Goal: Information Seeking & Learning: Find specific fact

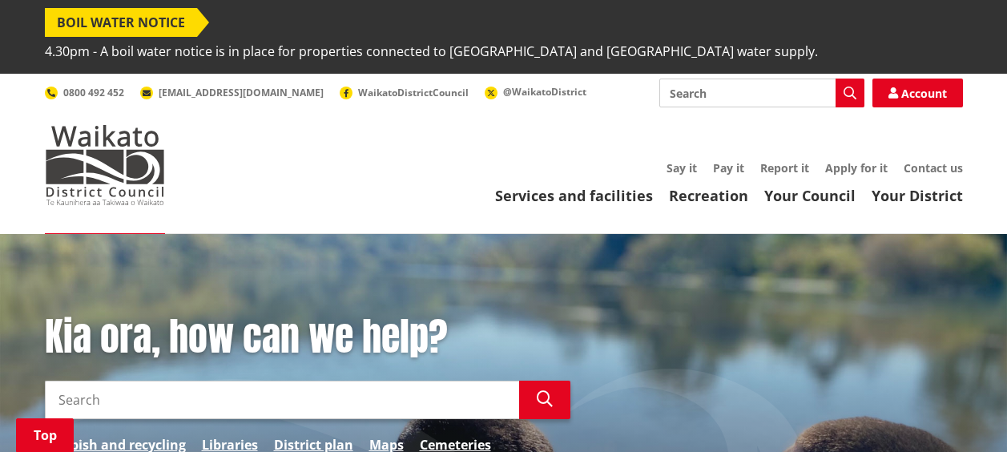
scroll to position [241, 0]
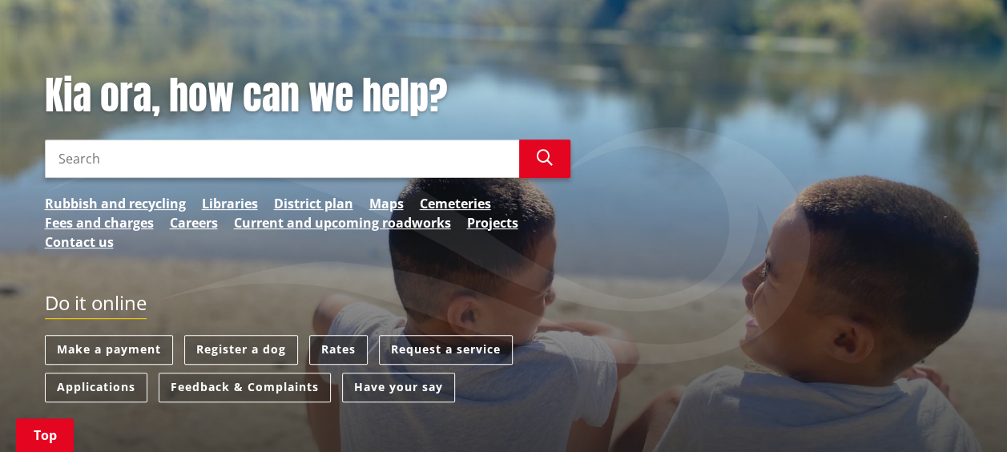
click at [336, 335] on link "Rates" at bounding box center [338, 350] width 58 height 30
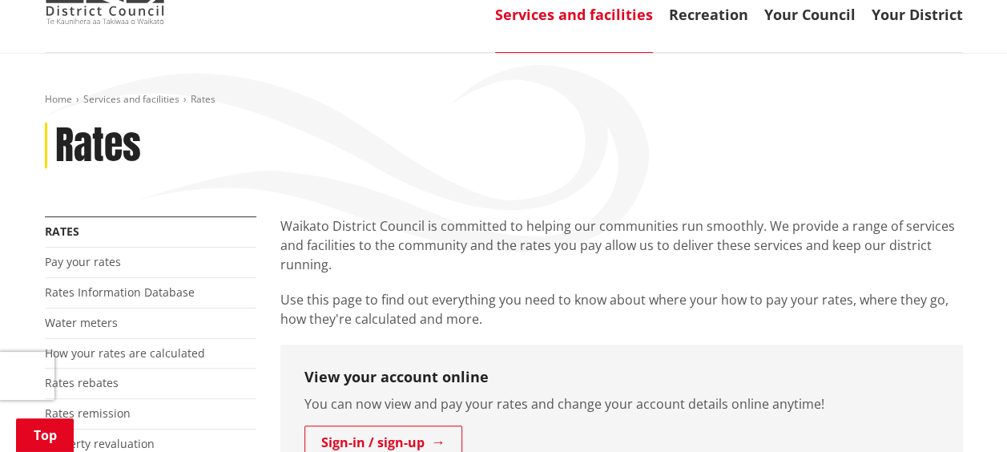
scroll to position [195, 0]
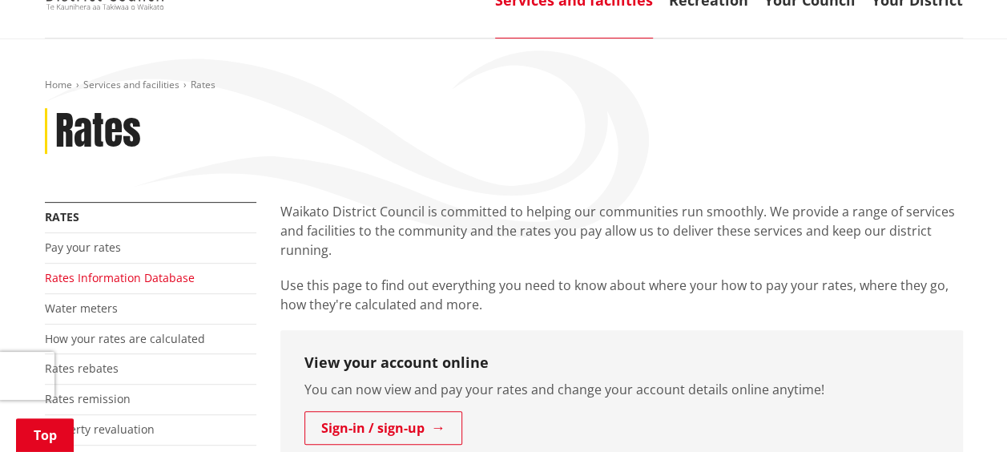
click at [115, 270] on link "Rates Information Database" at bounding box center [120, 277] width 150 height 15
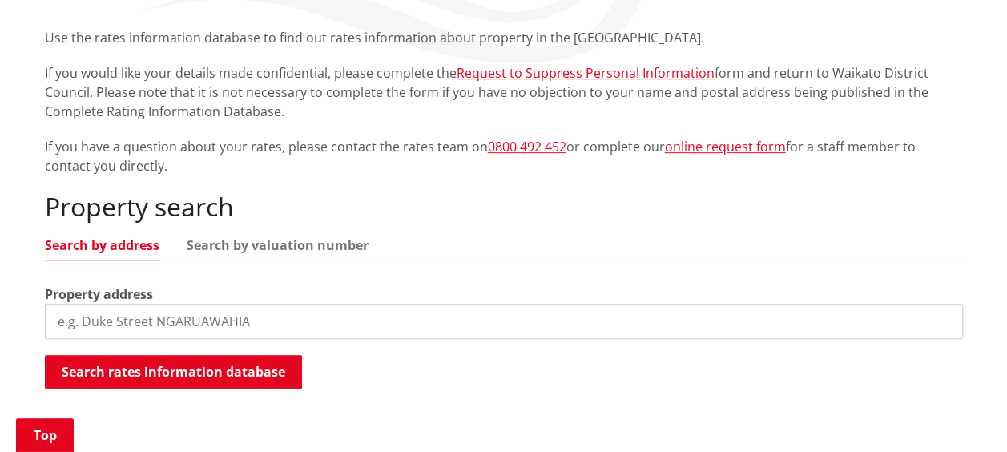
scroll to position [371, 0]
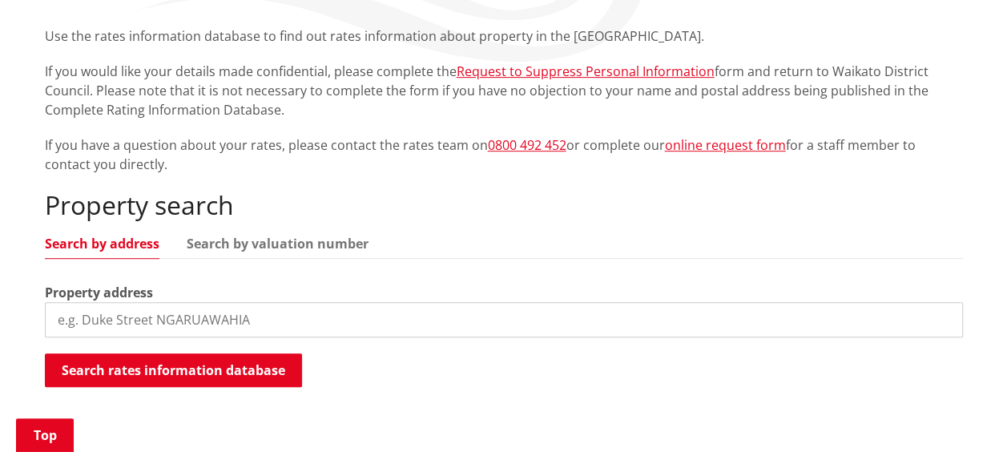
click at [90, 302] on input "search" at bounding box center [504, 319] width 918 height 35
type input "[STREET_ADDRESS][PERSON_NAME]"
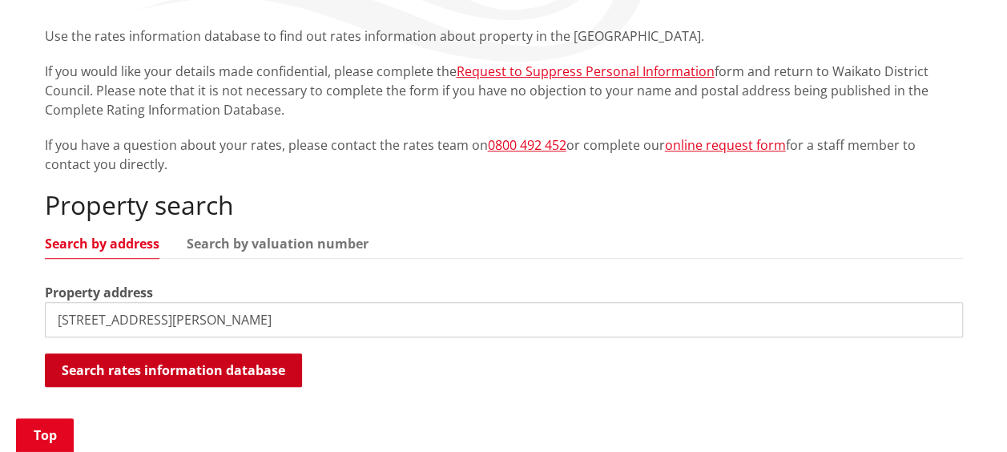
click at [198, 353] on button "Search rates information database" at bounding box center [173, 370] width 257 height 34
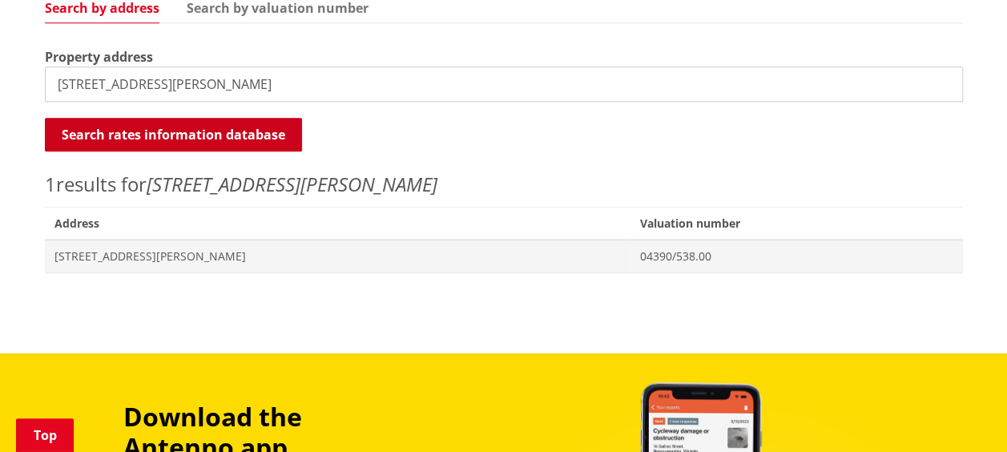
scroll to position [601, 0]
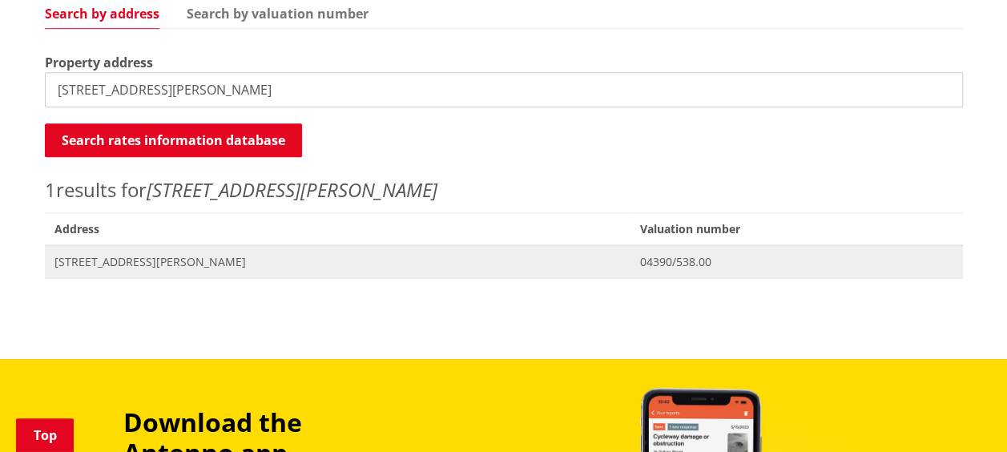
click at [109, 254] on span "[STREET_ADDRESS][PERSON_NAME]" at bounding box center [337, 262] width 567 height 16
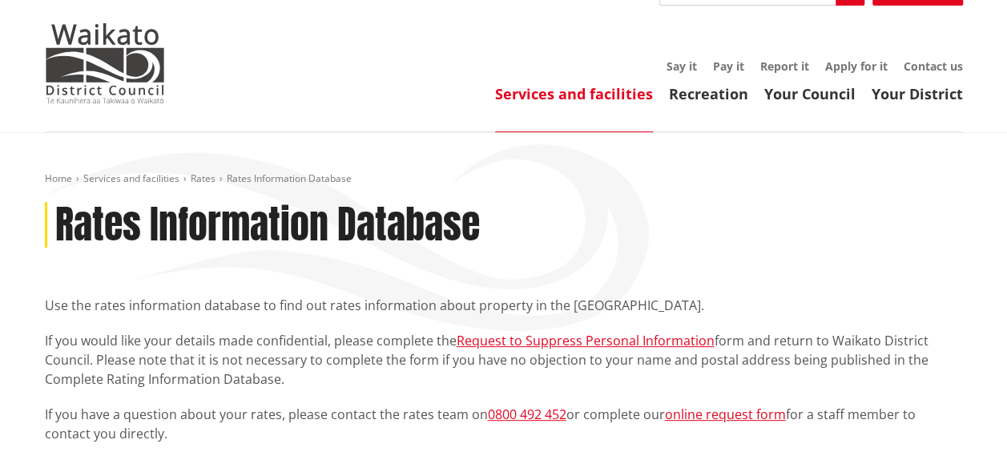
scroll to position [99, 0]
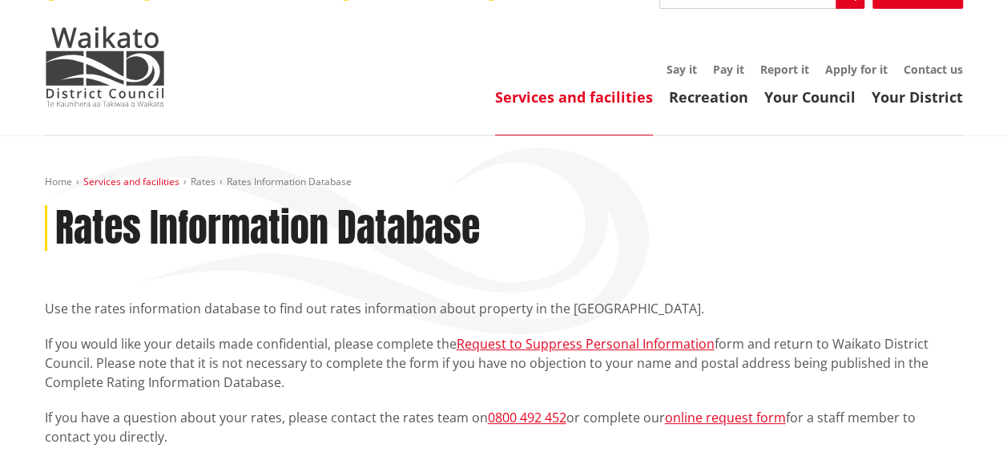
click at [126, 175] on link "Services and facilities" at bounding box center [131, 182] width 96 height 14
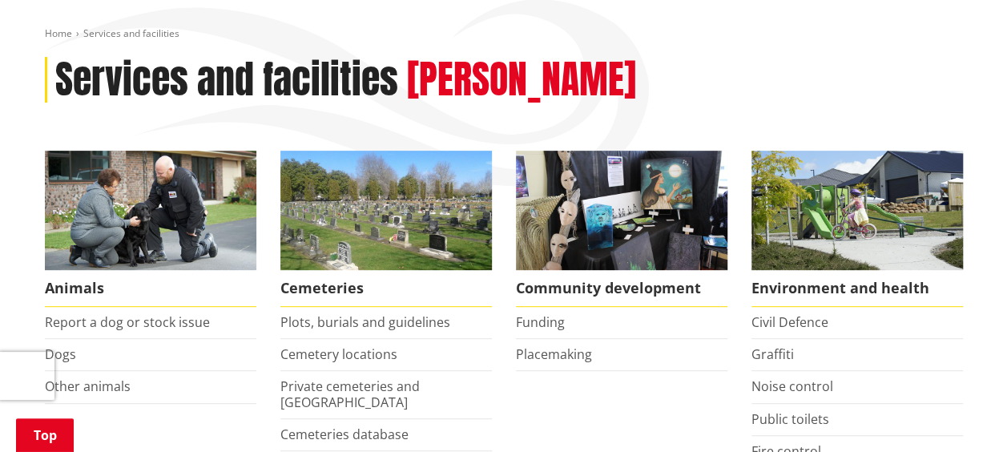
scroll to position [236, 0]
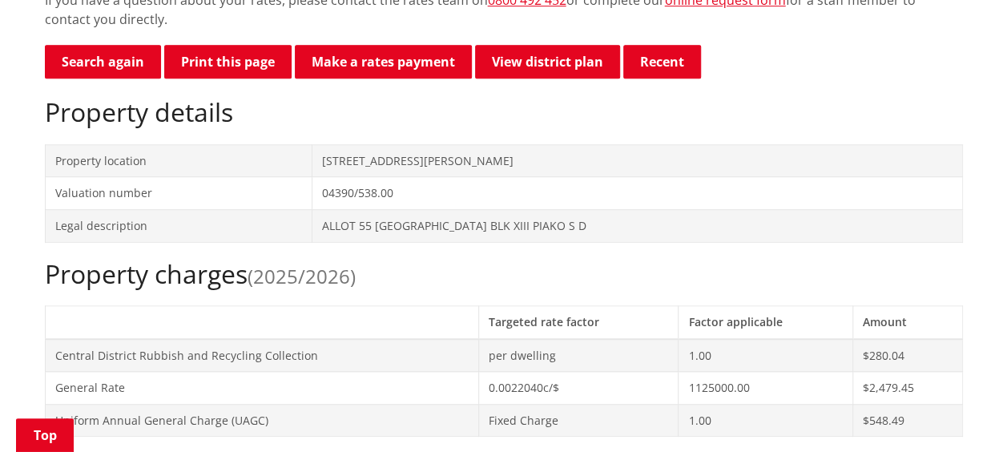
scroll to position [515, 0]
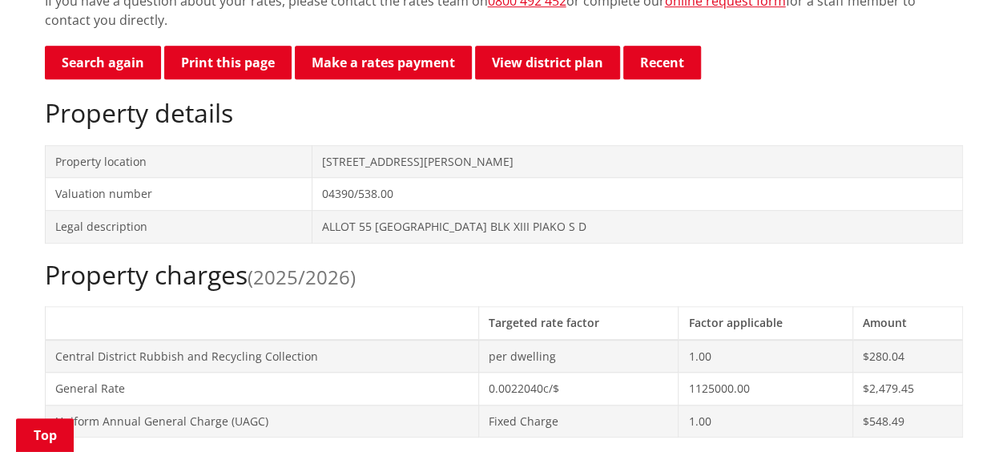
click at [93, 145] on td "Property location" at bounding box center [179, 161] width 268 height 33
click at [386, 145] on td "[STREET_ADDRESS][PERSON_NAME]" at bounding box center [637, 161] width 650 height 33
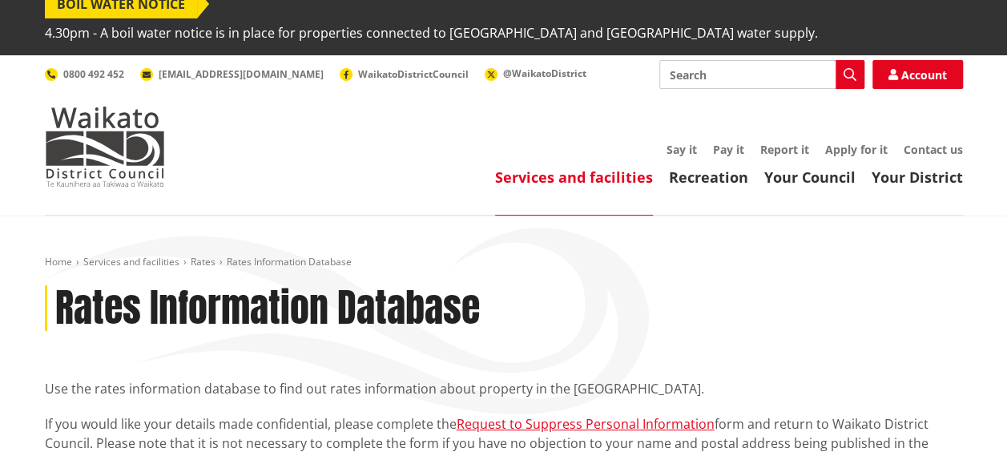
scroll to position [0, 0]
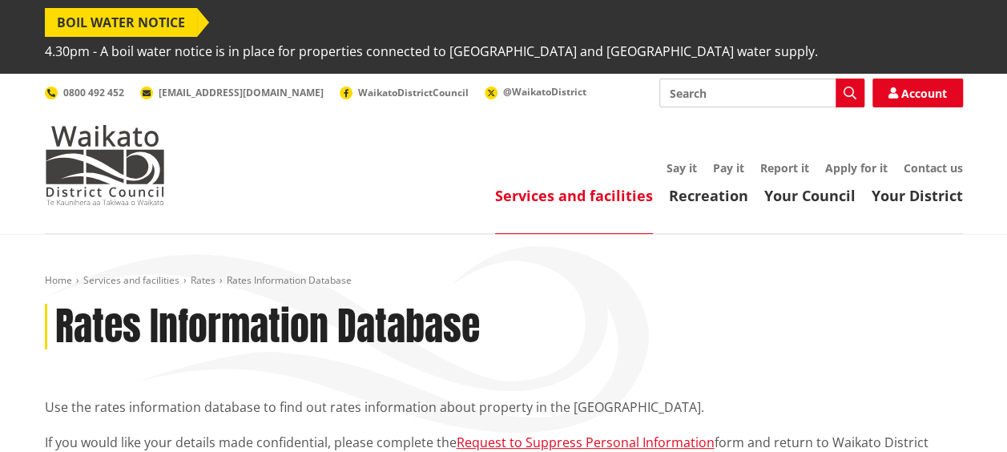
click at [749, 79] on input "Search" at bounding box center [761, 93] width 205 height 29
type input "is [STREET_ADDRESS][PERSON_NAME] on town water"
click at [848, 87] on icon "button" at bounding box center [850, 93] width 13 height 13
